Goal: Task Accomplishment & Management: Manage account settings

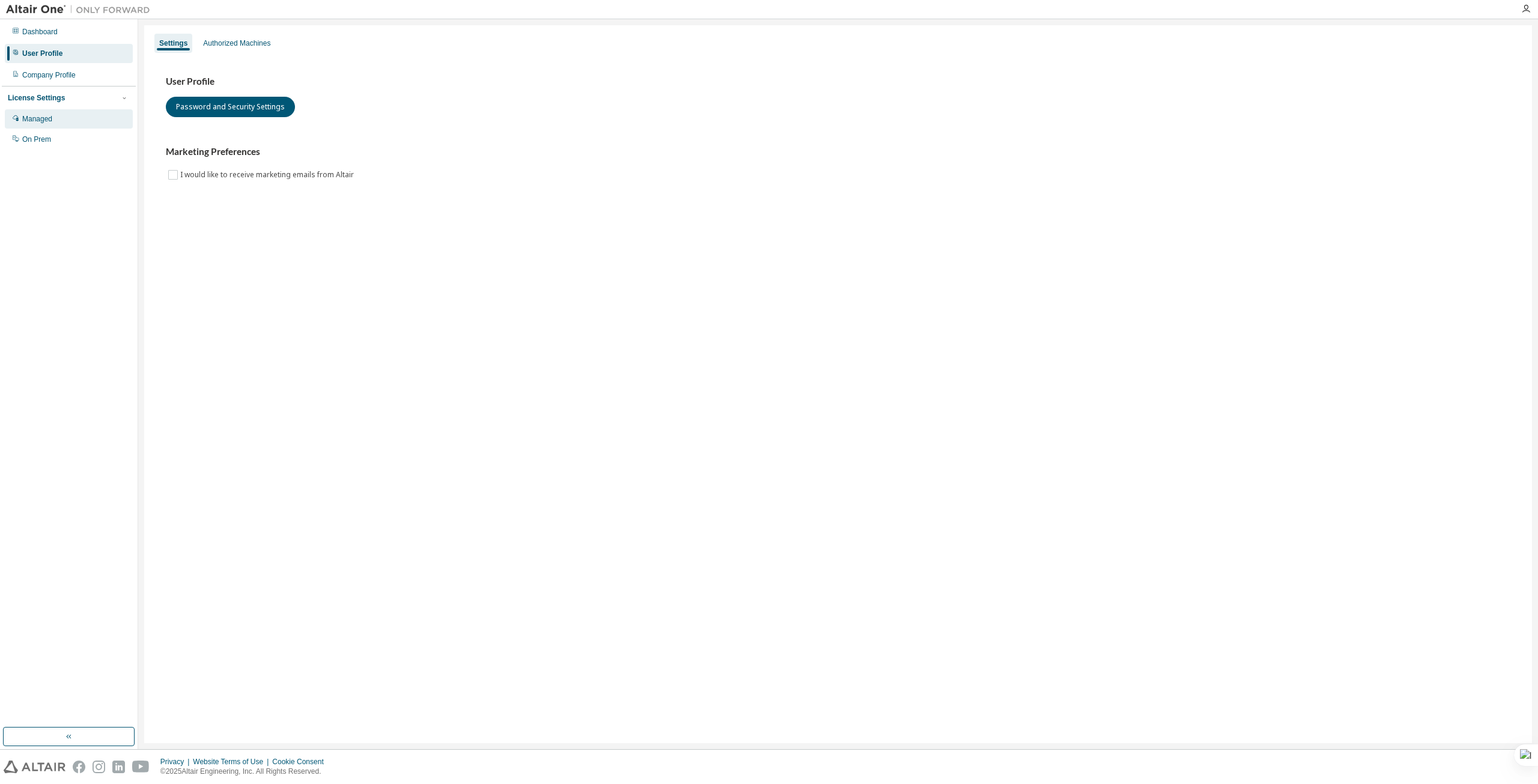
click at [53, 110] on div "Managed" at bounding box center [69, 119] width 128 height 19
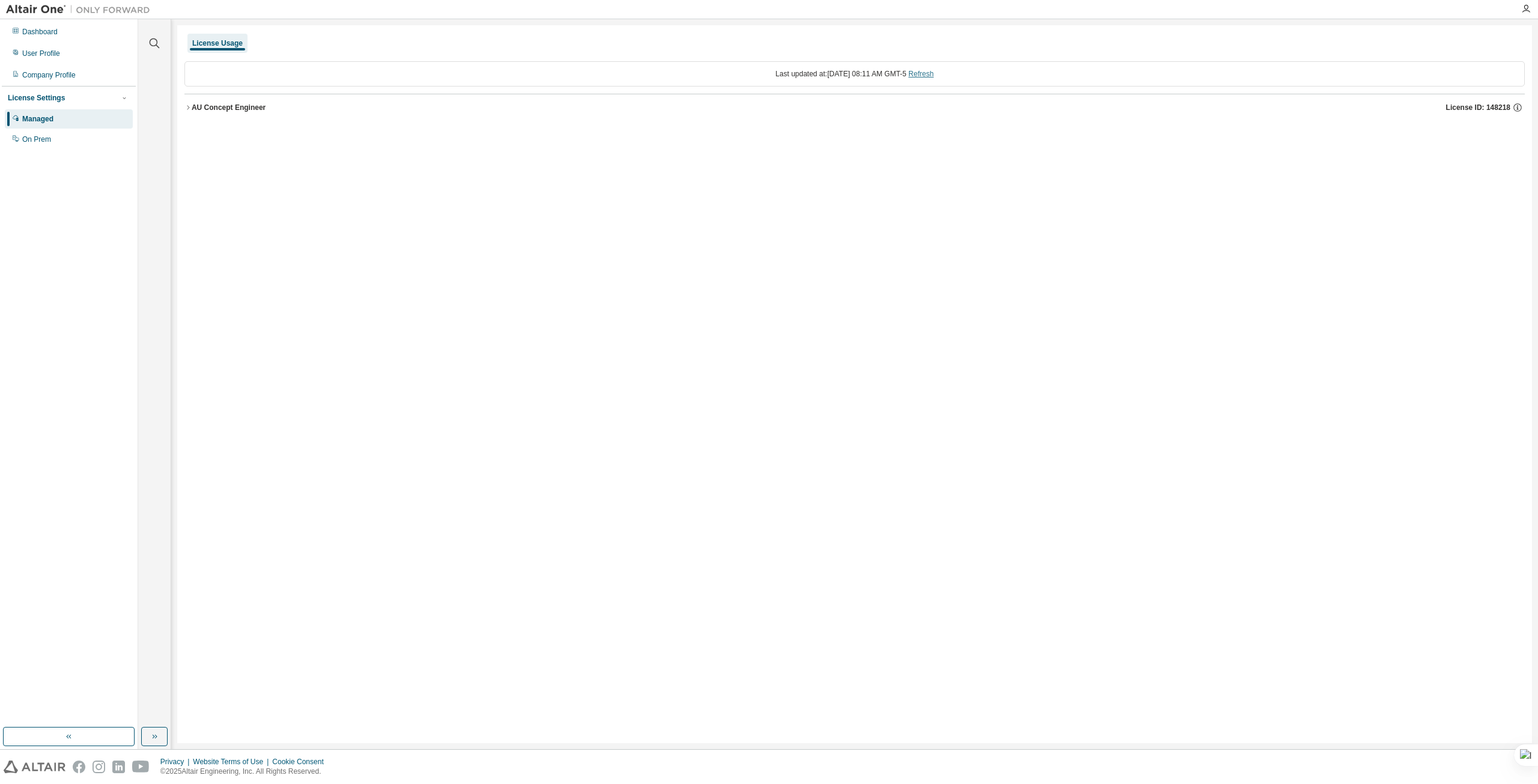
click at [934, 74] on link "Refresh" at bounding box center [921, 74] width 25 height 8
click at [185, 108] on icon "button" at bounding box center [188, 107] width 7 height 7
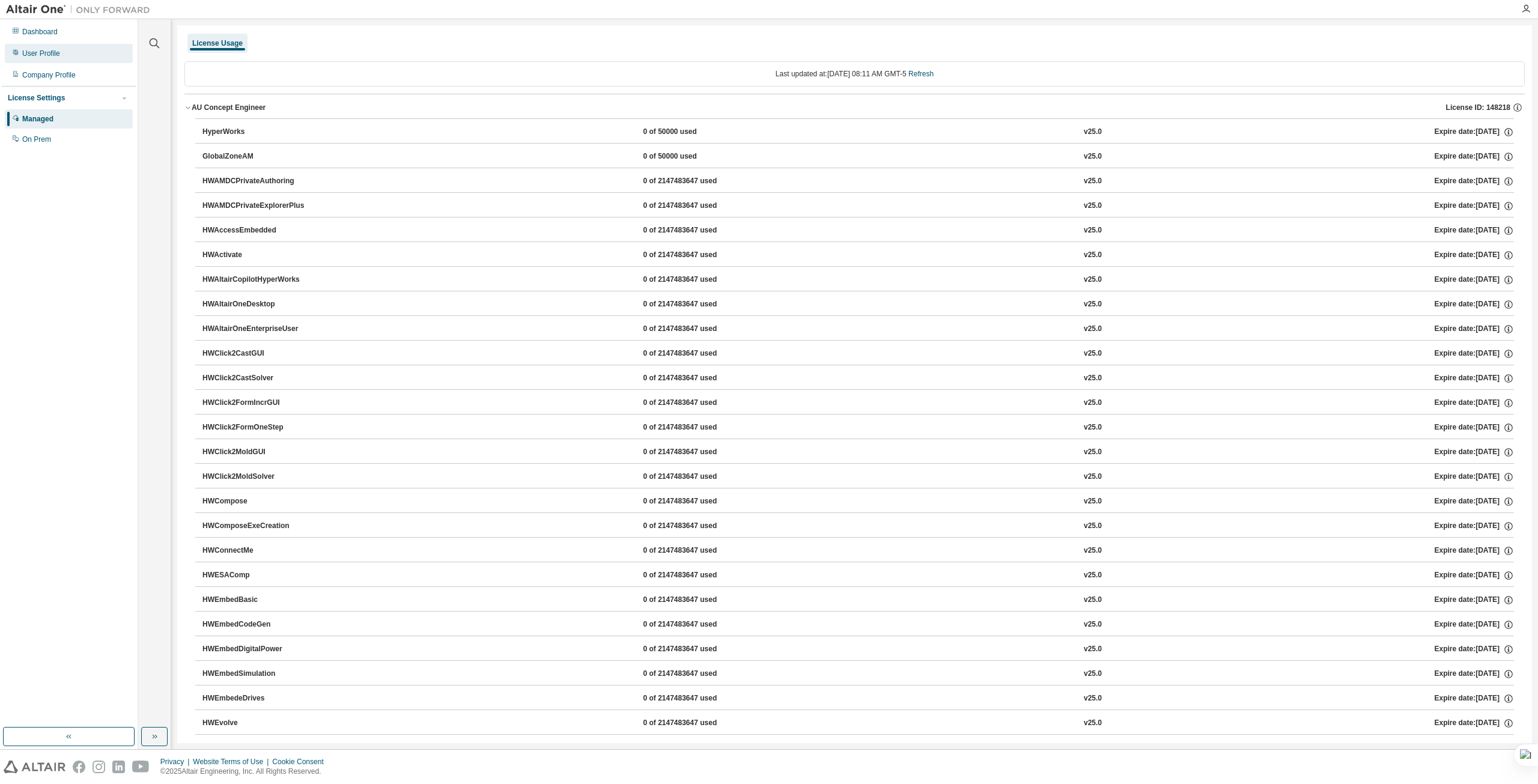
click at [51, 51] on div "User Profile" at bounding box center [41, 53] width 38 height 10
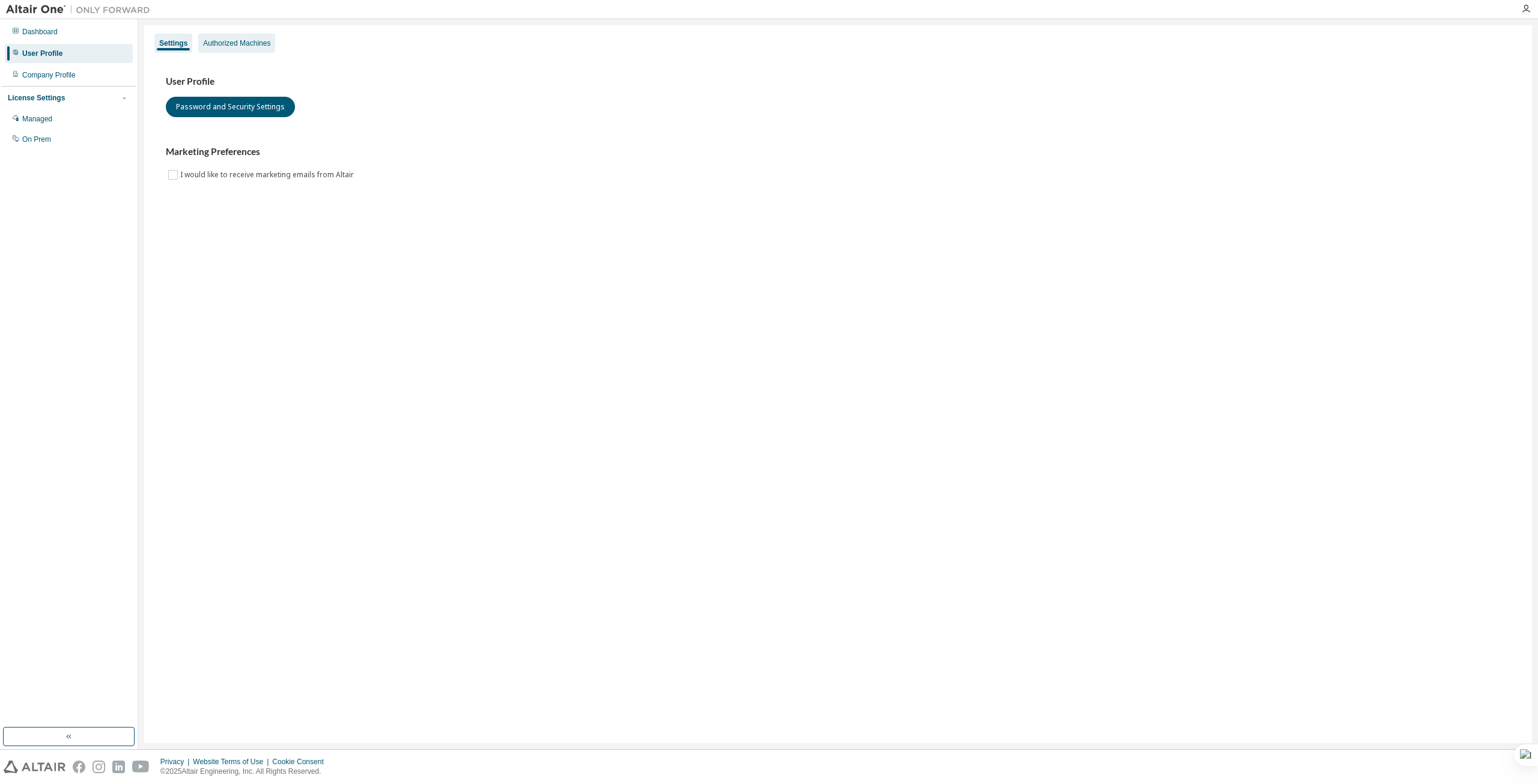
click at [246, 48] on div "Authorized Machines" at bounding box center [237, 43] width 77 height 19
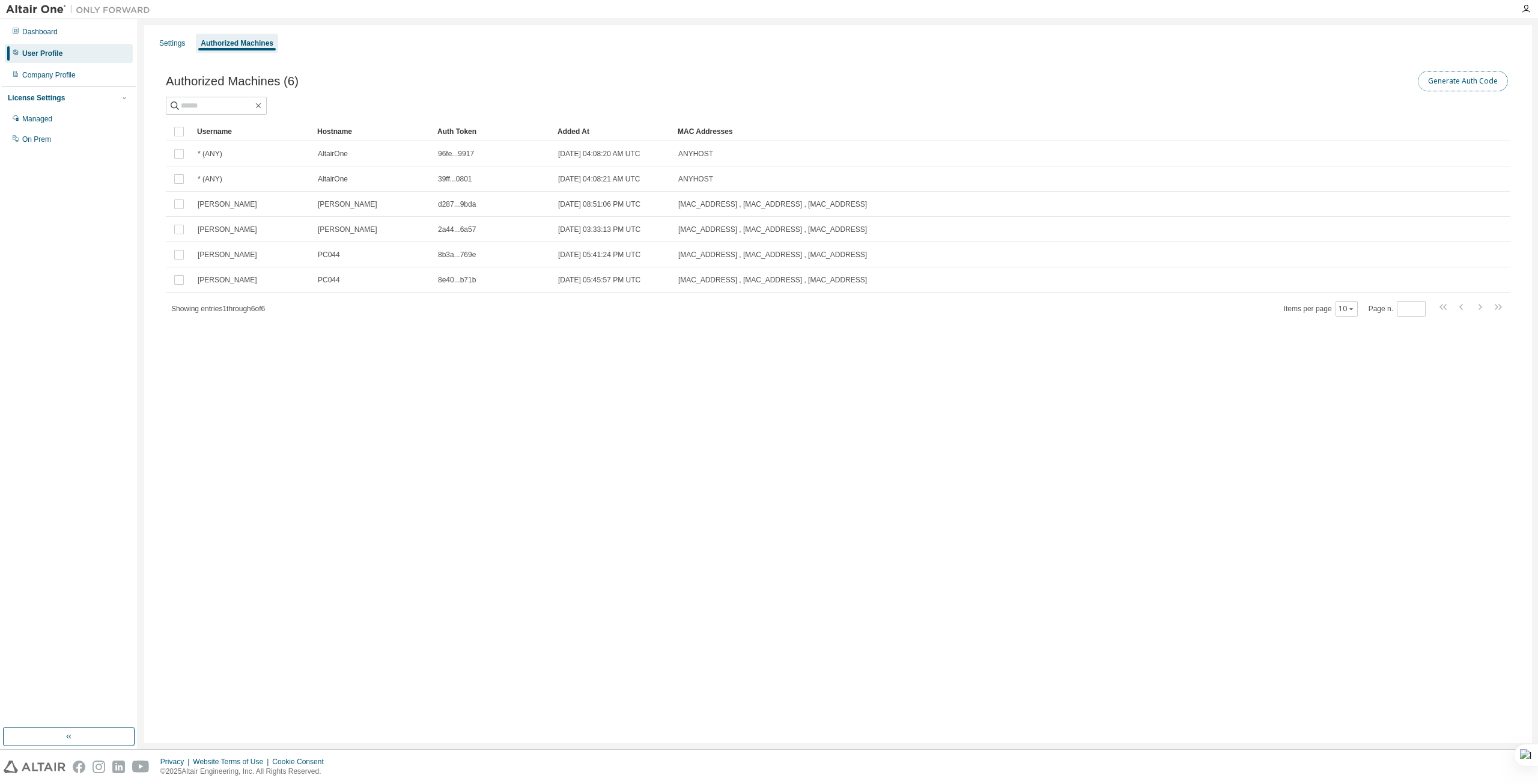
click at [1475, 84] on button "Generate Auth Code" at bounding box center [1463, 81] width 90 height 20
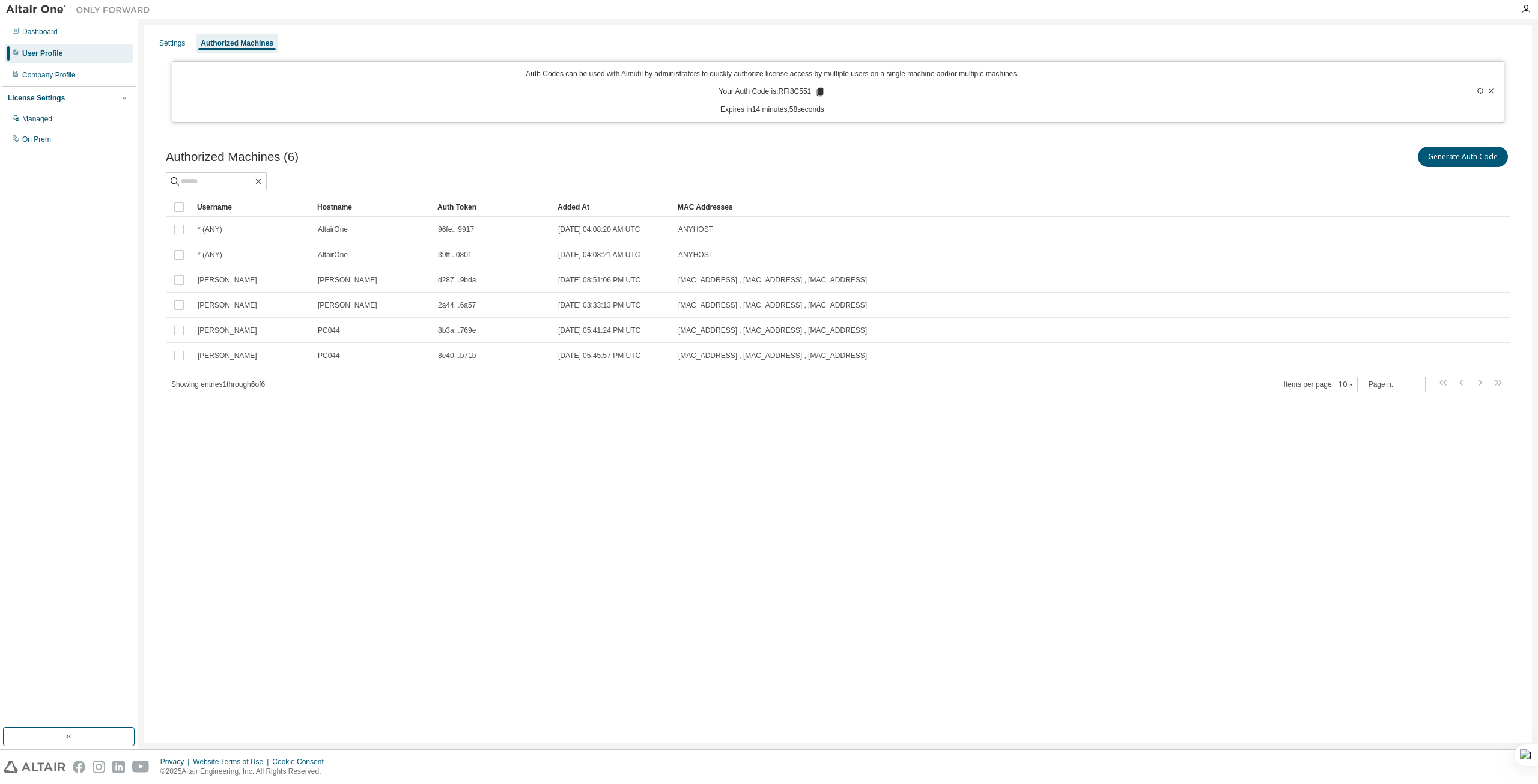
click at [819, 92] on icon at bounding box center [820, 91] width 6 height 8
